Goal: Task Accomplishment & Management: Manage account settings

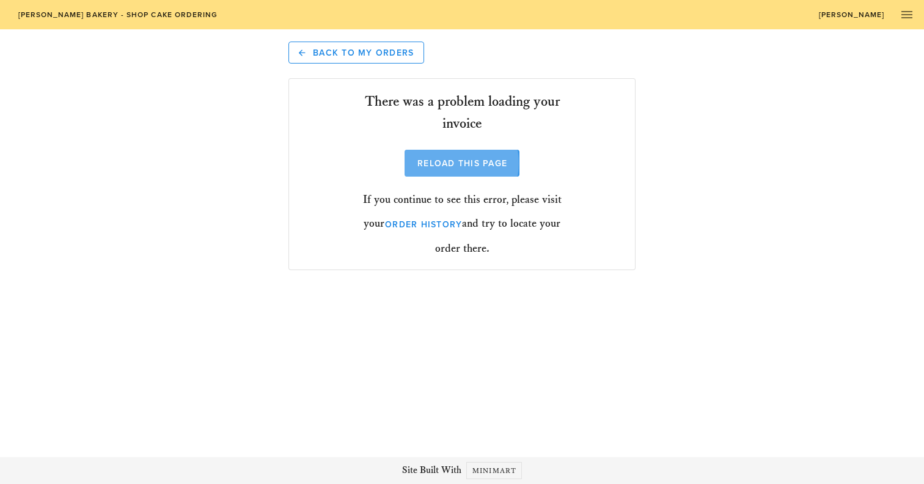
click at [454, 161] on span "Reload this Page" at bounding box center [462, 163] width 90 height 10
click at [453, 161] on span "Reload this Page" at bounding box center [462, 163] width 90 height 10
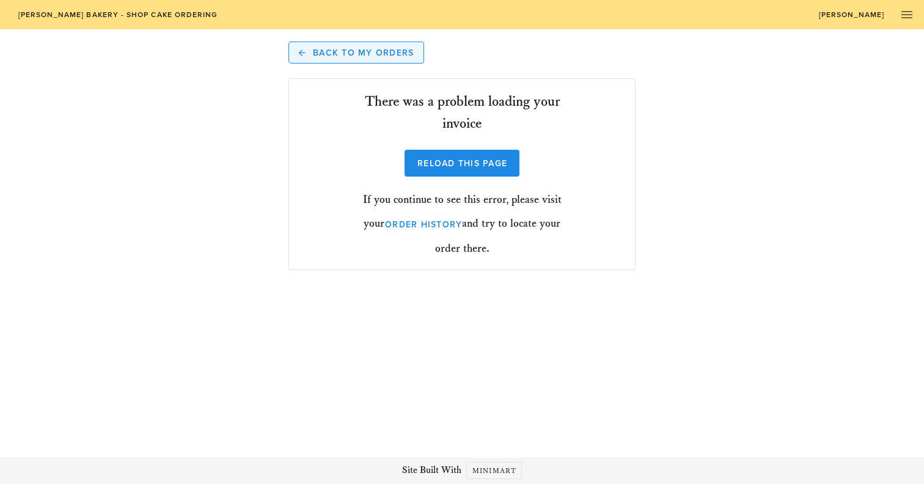
click at [355, 47] on span "Back to My Orders" at bounding box center [356, 52] width 115 height 11
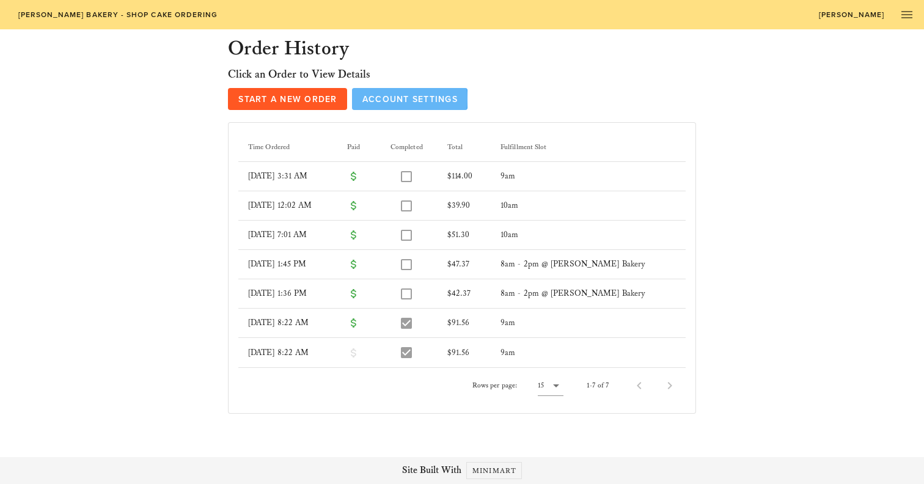
click at [424, 103] on span "Account Settings" at bounding box center [410, 99] width 96 height 10
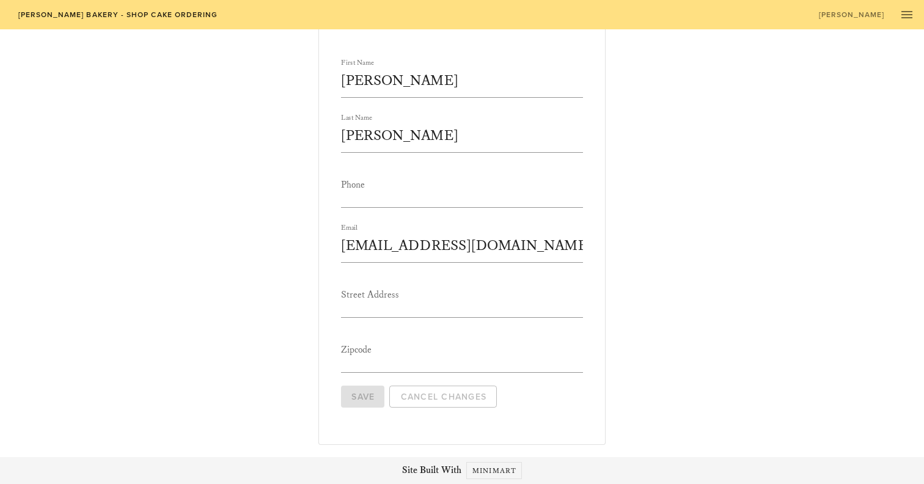
scroll to position [92, 0]
